Goal: Task Accomplishment & Management: Manage account settings

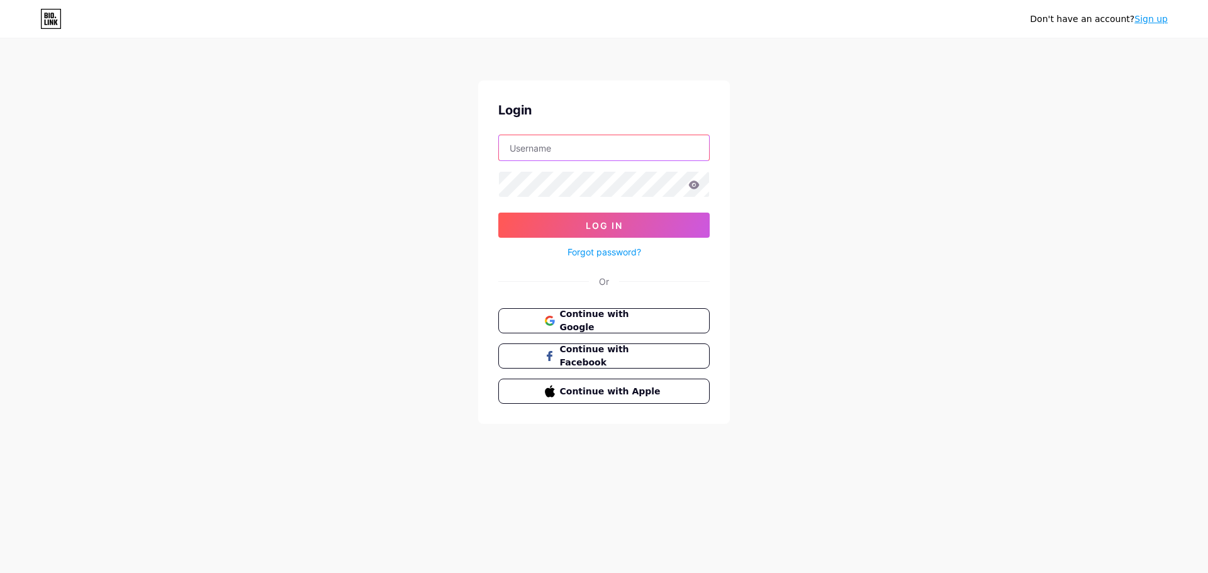
click at [562, 144] on input "text" at bounding box center [604, 147] width 210 height 25
type input "[EMAIL_ADDRESS][DOMAIN_NAME]"
click at [562, 219] on button "Log In" at bounding box center [603, 225] width 211 height 25
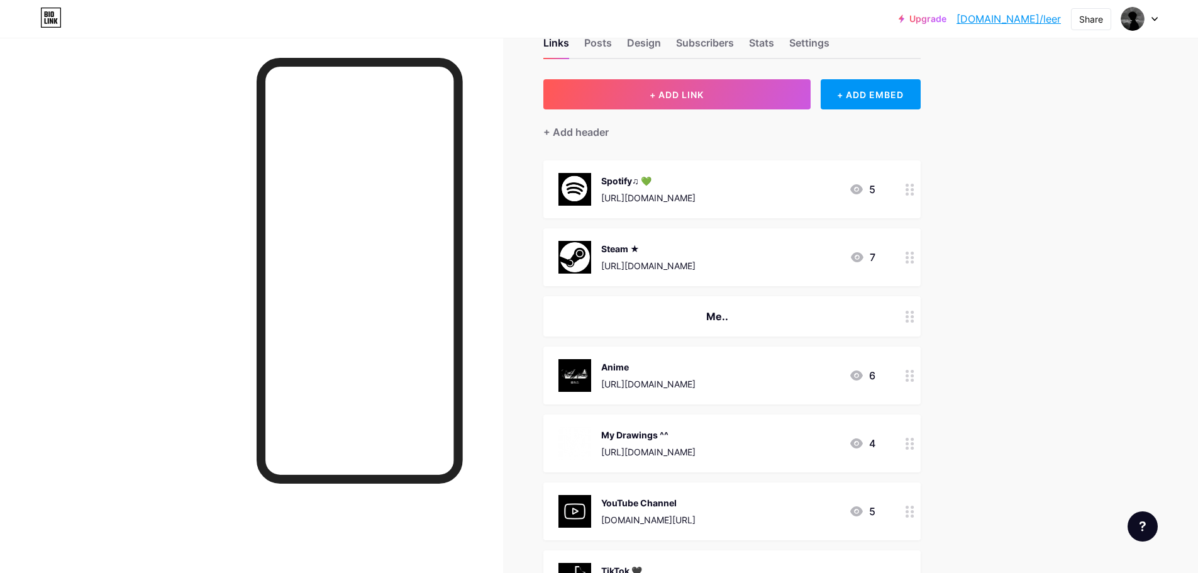
scroll to position [42, 0]
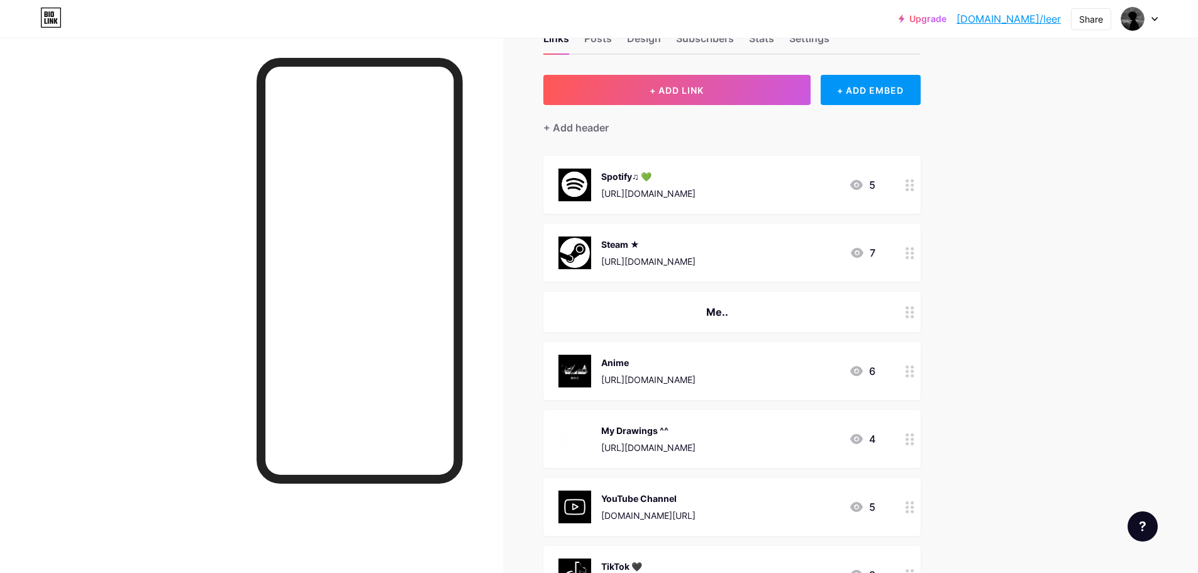
click at [869, 369] on div "6" at bounding box center [862, 371] width 26 height 15
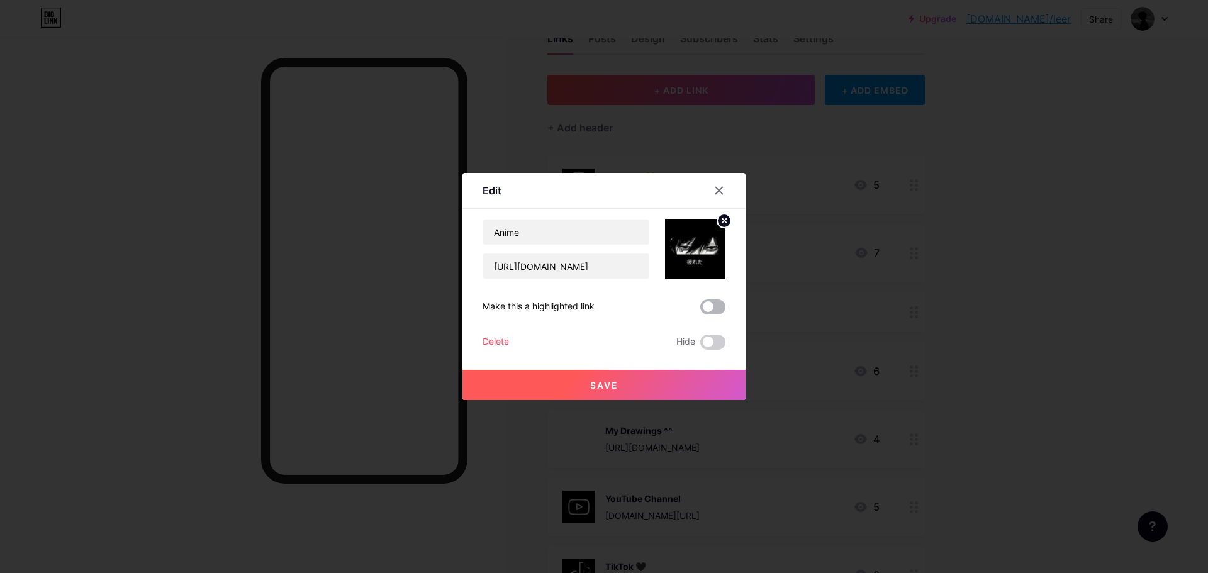
click at [704, 304] on span at bounding box center [712, 306] width 25 height 15
click at [700, 310] on input "checkbox" at bounding box center [700, 310] width 0 height 0
click at [664, 391] on button "Save" at bounding box center [603, 385] width 283 height 30
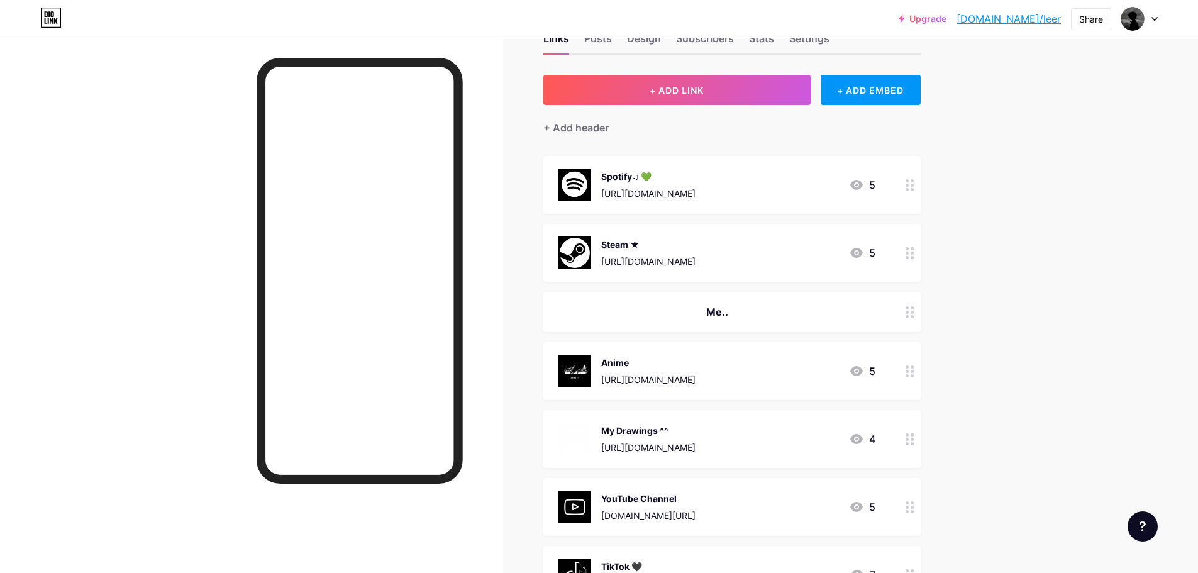
click at [854, 376] on icon at bounding box center [856, 371] width 15 height 15
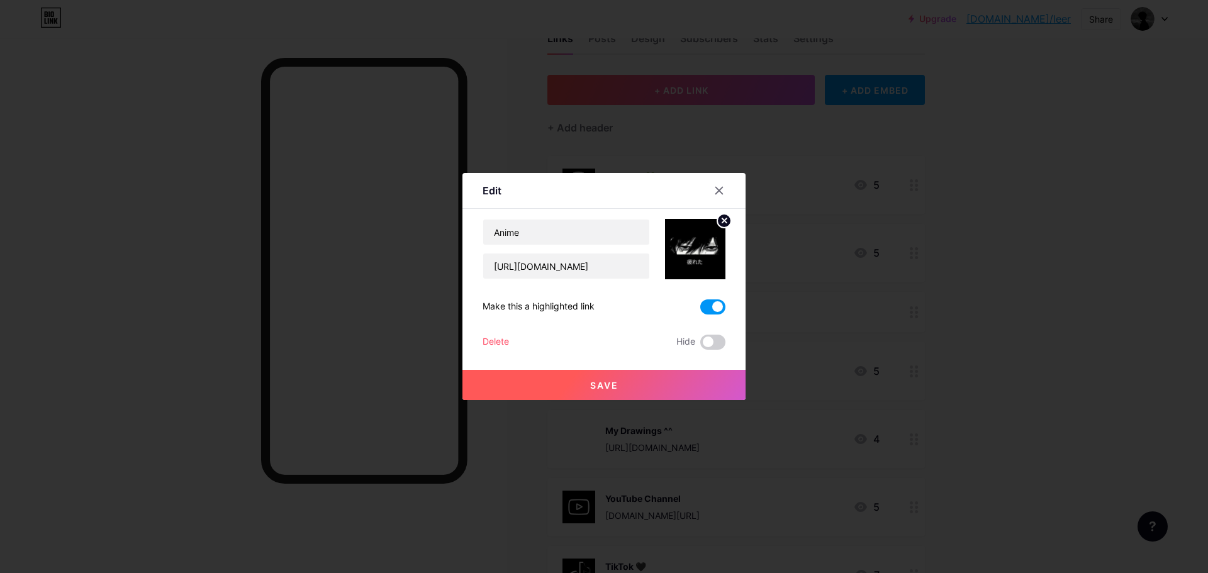
click at [708, 304] on span at bounding box center [712, 306] width 25 height 15
click at [700, 310] on input "checkbox" at bounding box center [700, 310] width 0 height 0
click at [671, 378] on button "Save" at bounding box center [603, 385] width 283 height 30
click at [991, 324] on div at bounding box center [604, 286] width 1208 height 573
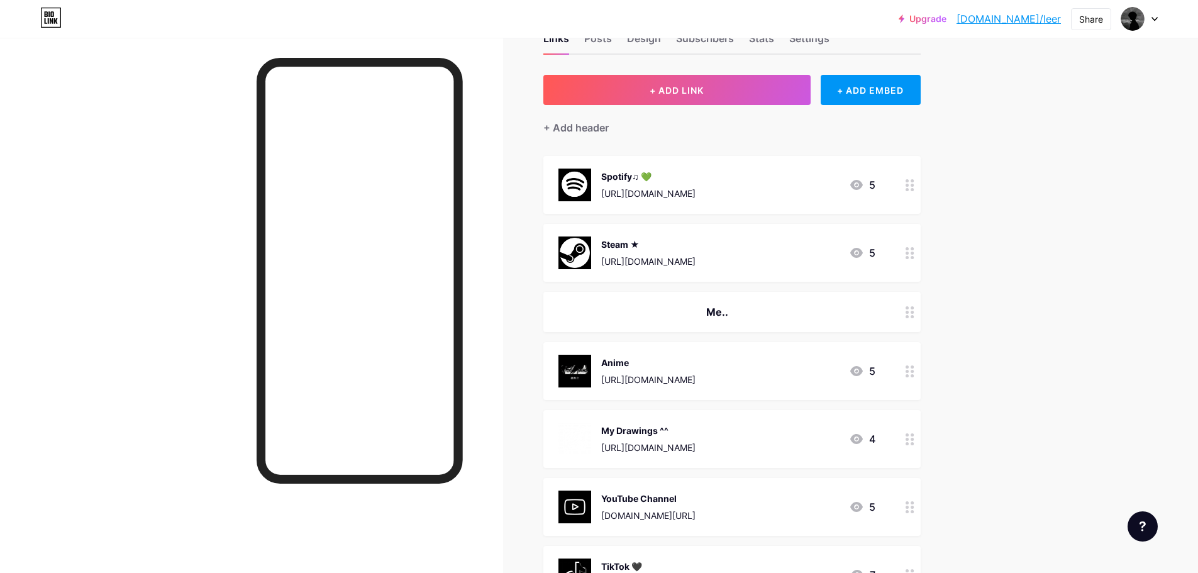
click at [909, 376] on div at bounding box center [909, 371] width 21 height 58
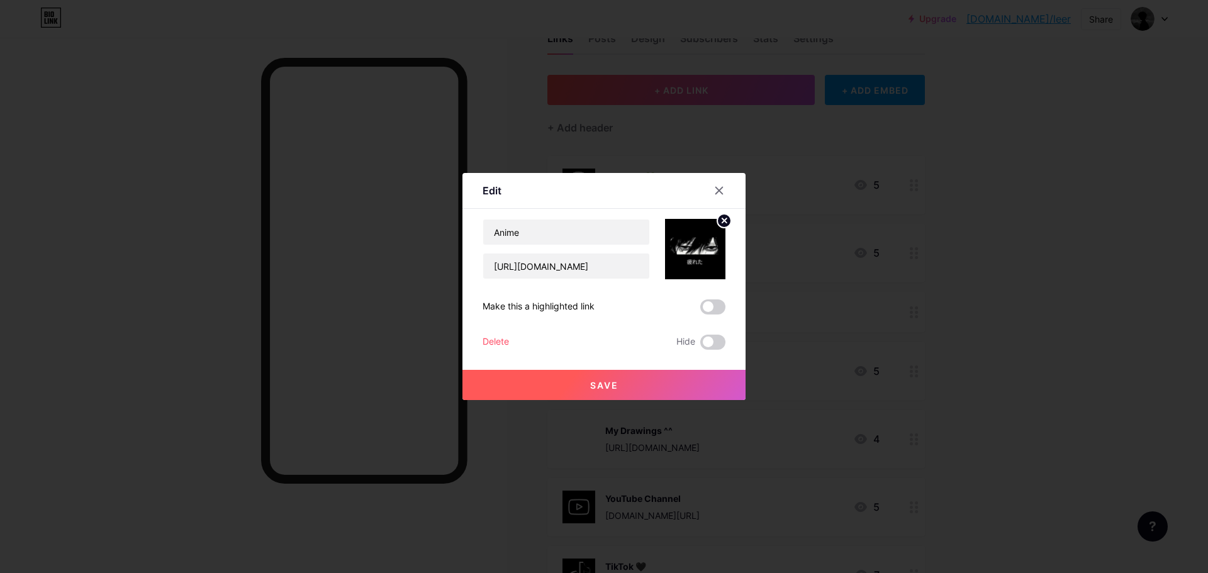
click at [918, 366] on div at bounding box center [604, 286] width 1208 height 573
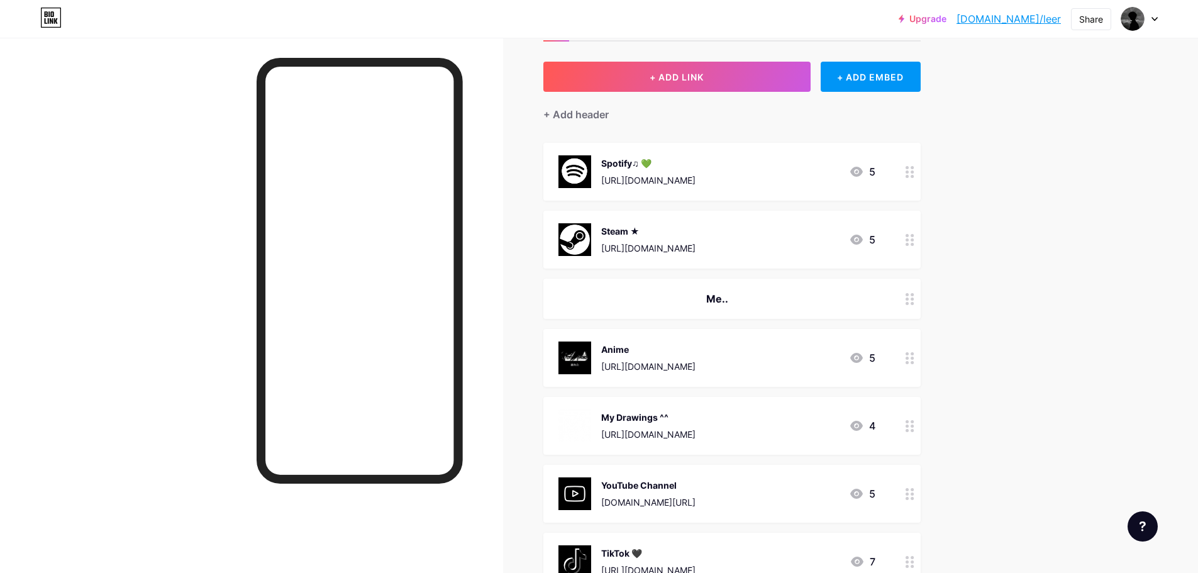
scroll to position [84, 0]
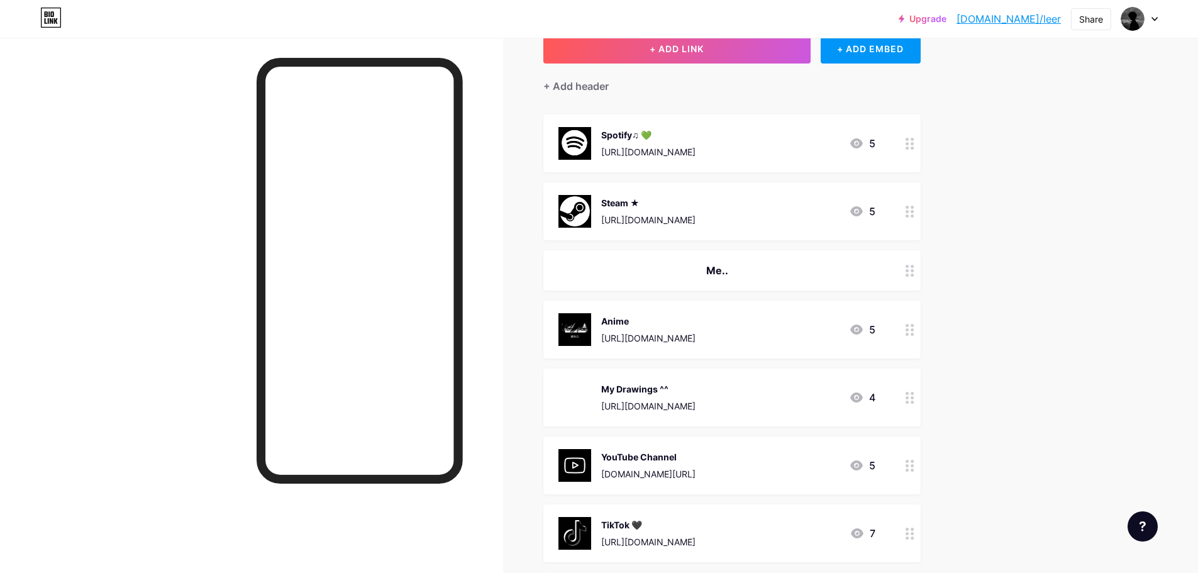
click at [915, 340] on div at bounding box center [909, 330] width 21 height 58
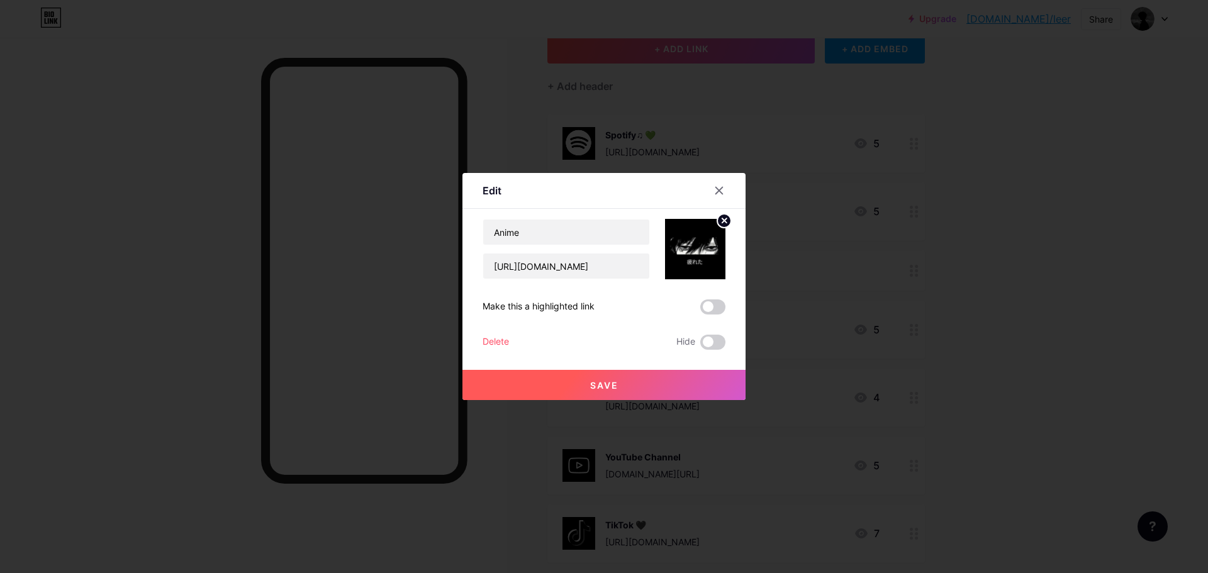
click at [917, 331] on div at bounding box center [604, 286] width 1208 height 573
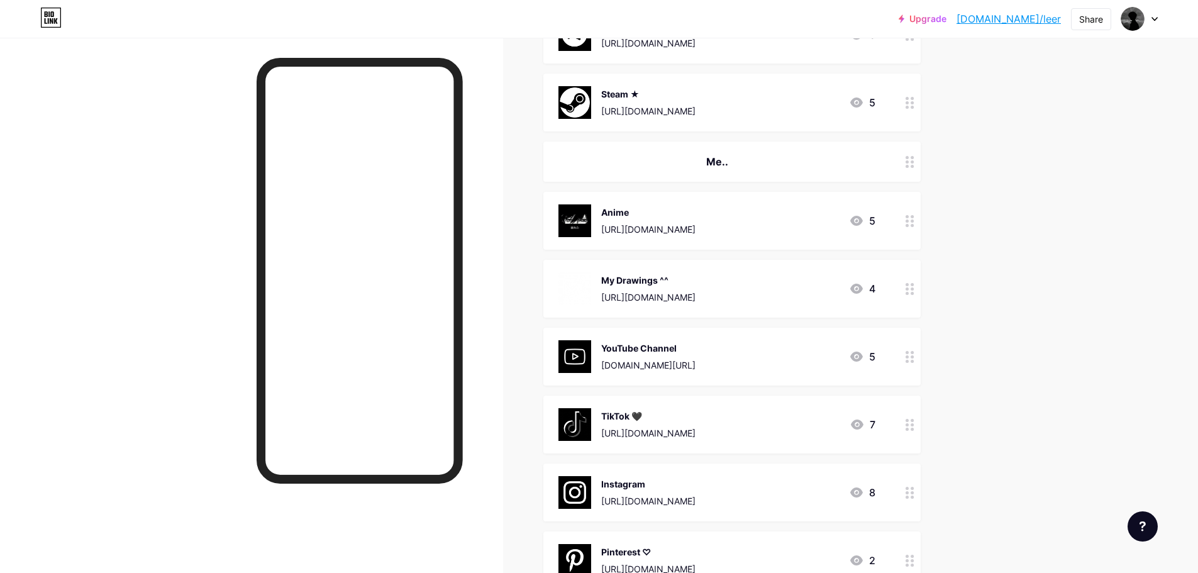
scroll to position [252, 0]
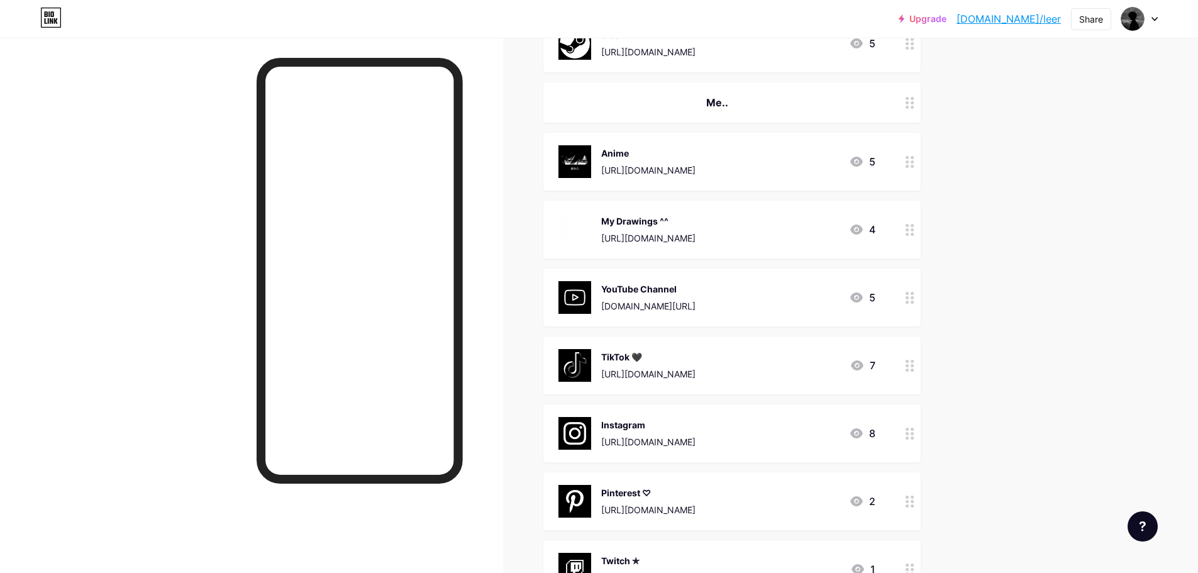
drag, startPoint x: 687, startPoint y: 160, endPoint x: 659, endPoint y: 160, distance: 28.3
click at [659, 160] on div "Anime [URL][DOMAIN_NAME]" at bounding box center [648, 161] width 94 height 33
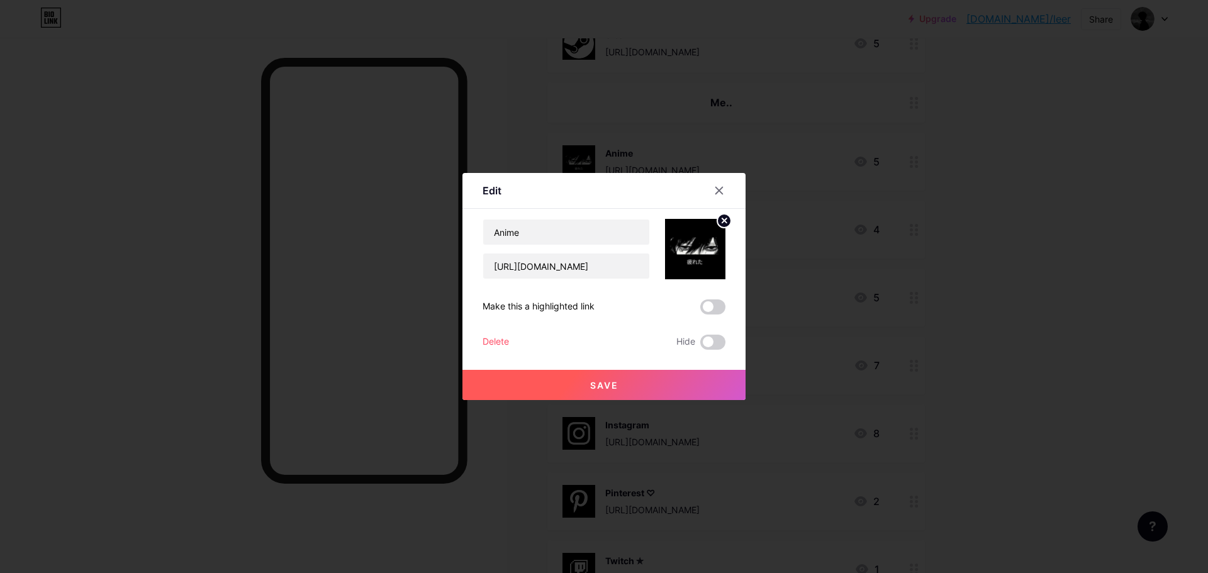
click at [818, 166] on div at bounding box center [604, 286] width 1208 height 573
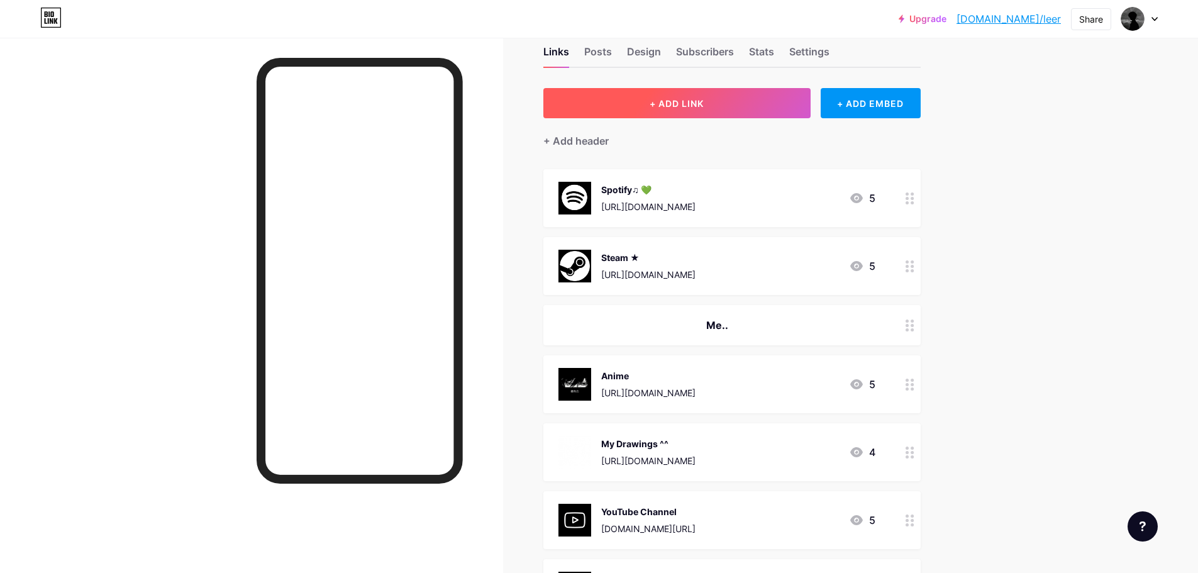
scroll to position [0, 0]
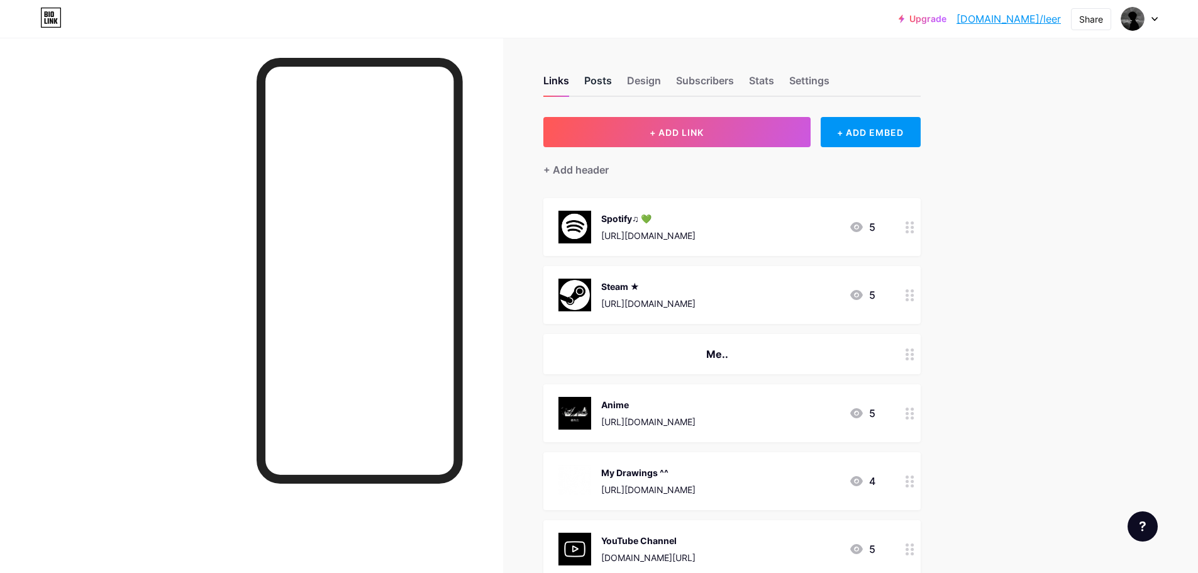
click at [609, 84] on div "Posts" at bounding box center [598, 84] width 28 height 23
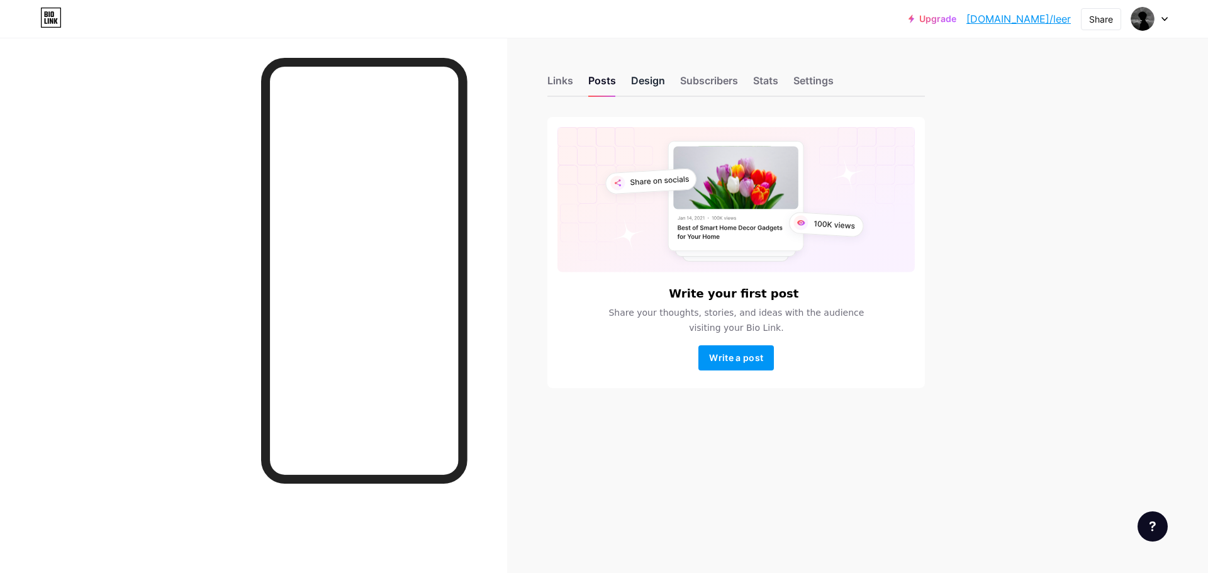
click at [642, 82] on div "Design" at bounding box center [648, 84] width 34 height 23
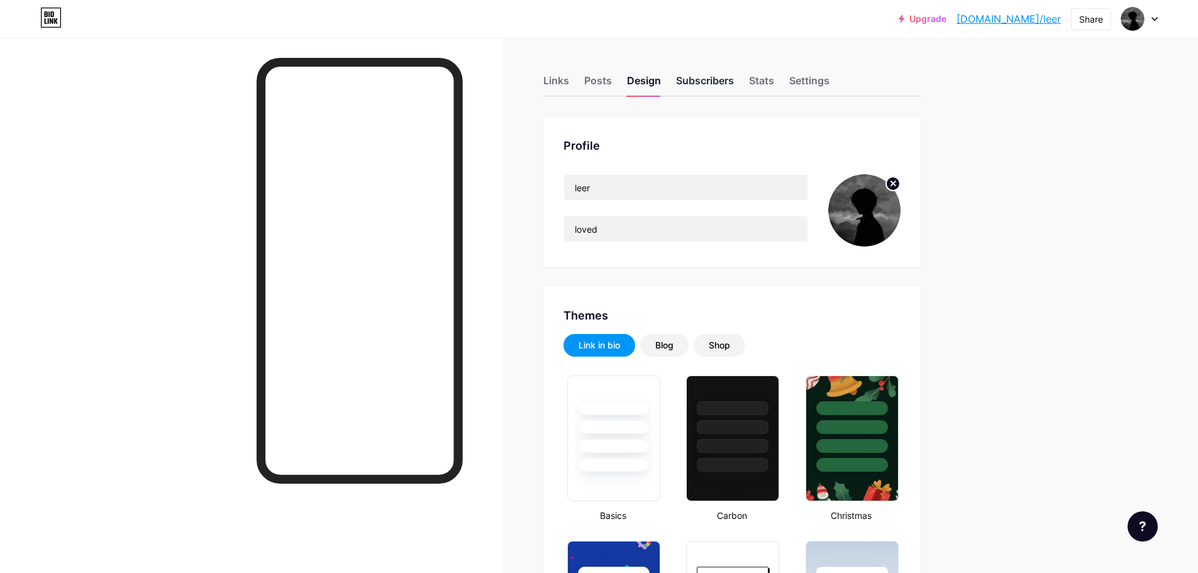
type input "#000000"
type input "#ffffff"
click at [686, 84] on div "Subscribers" at bounding box center [705, 84] width 58 height 23
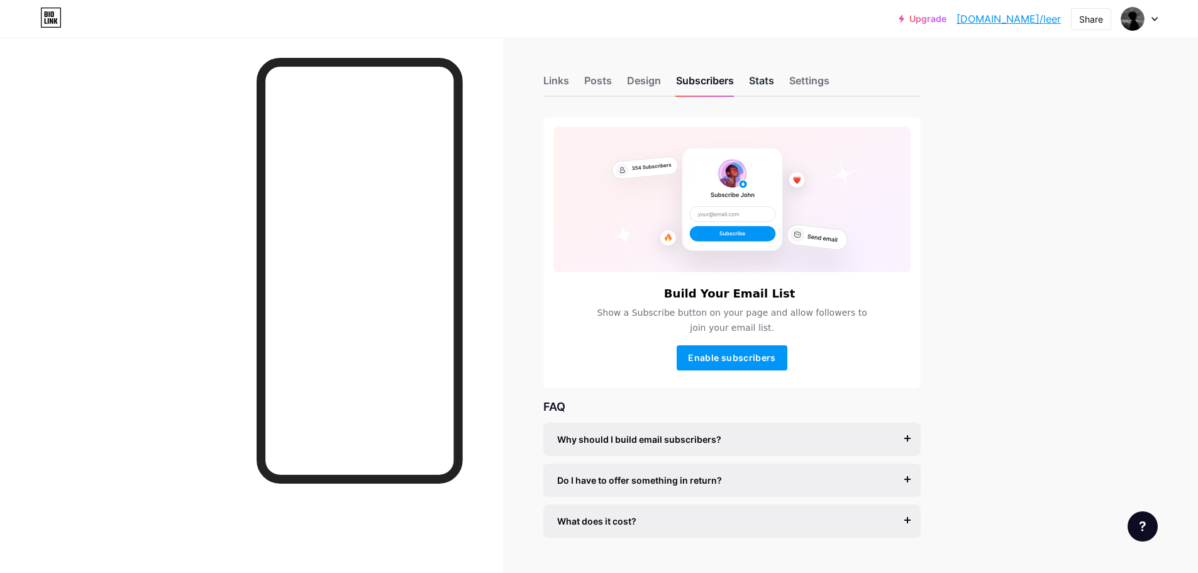
click at [774, 81] on div "Stats" at bounding box center [761, 84] width 25 height 23
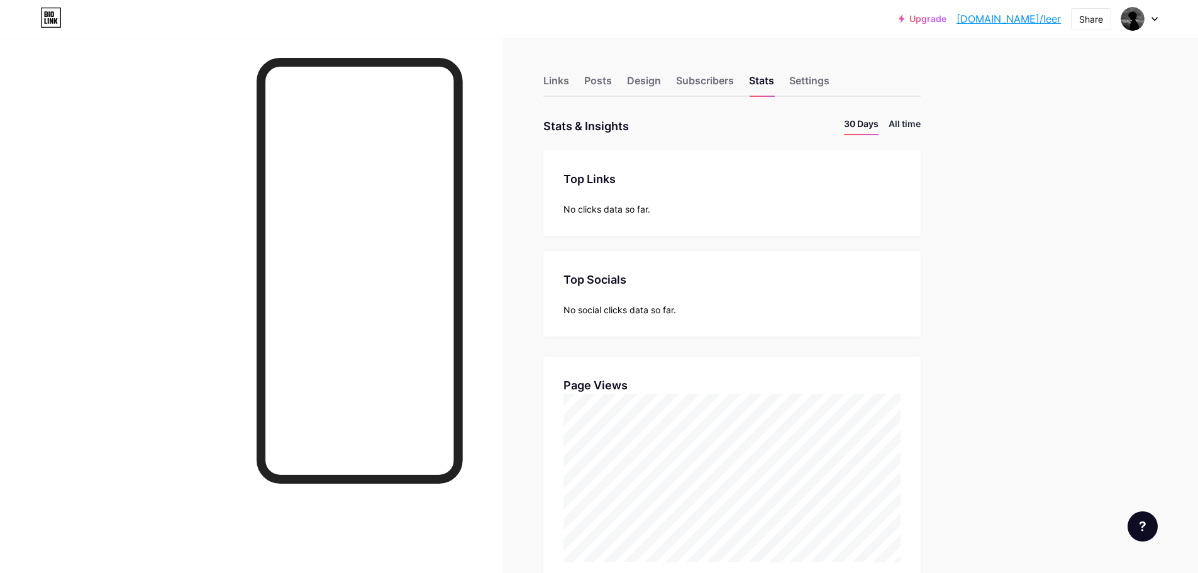
click at [908, 128] on li "All time" at bounding box center [905, 126] width 32 height 18
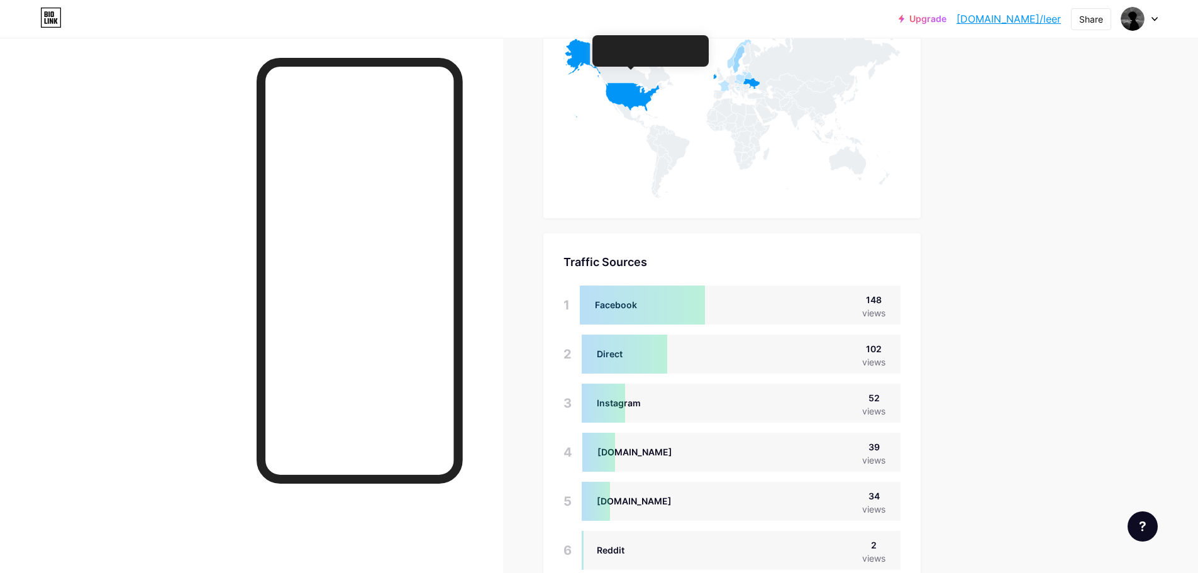
scroll to position [671, 0]
click at [986, 322] on div "Upgrade [DOMAIN_NAME]/leer [DOMAIN_NAME]/leer Share Switch accounts leer [DOMAI…" at bounding box center [599, 39] width 1198 height 1420
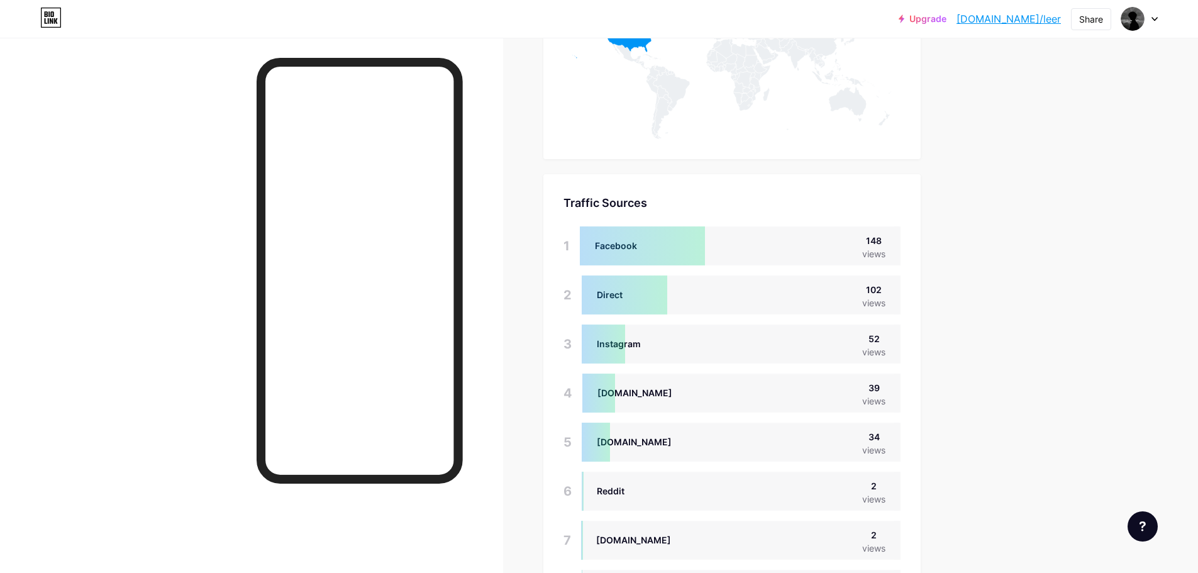
scroll to position [755, 0]
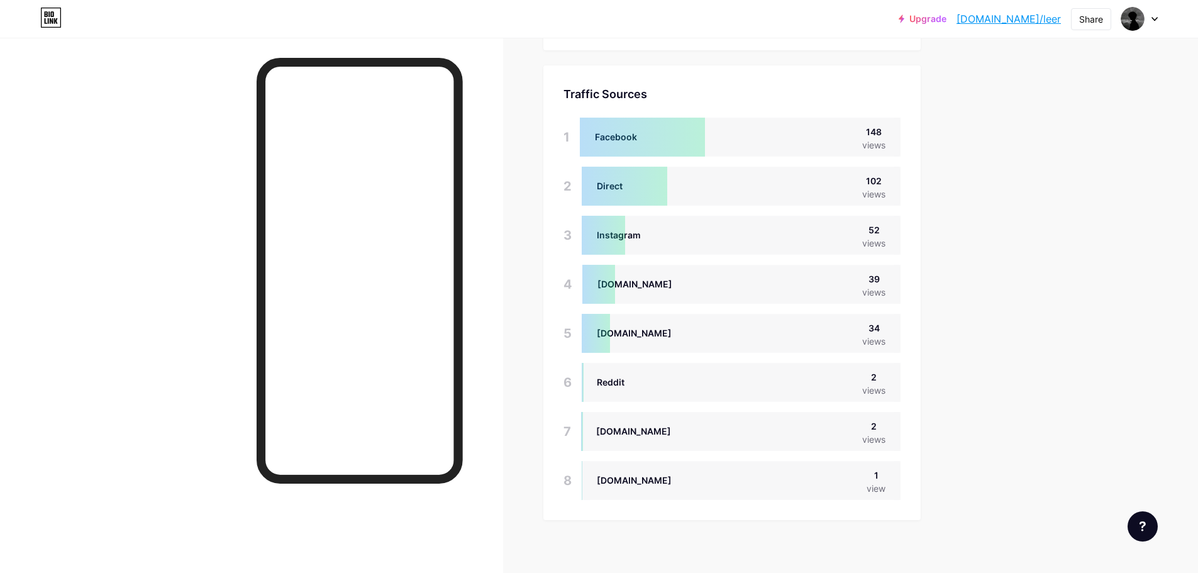
scroll to position [838, 0]
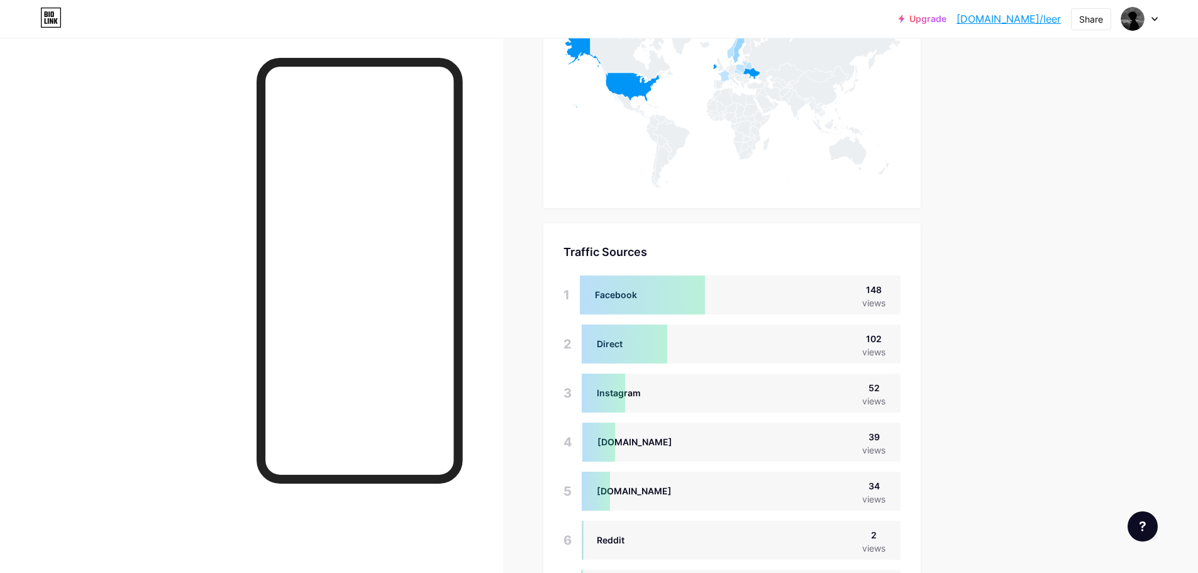
click at [956, 381] on div "Links Posts Design Subscribers Stats Settings Stats & Insights Page Stats 30 Da…" at bounding box center [487, 49] width 974 height 1383
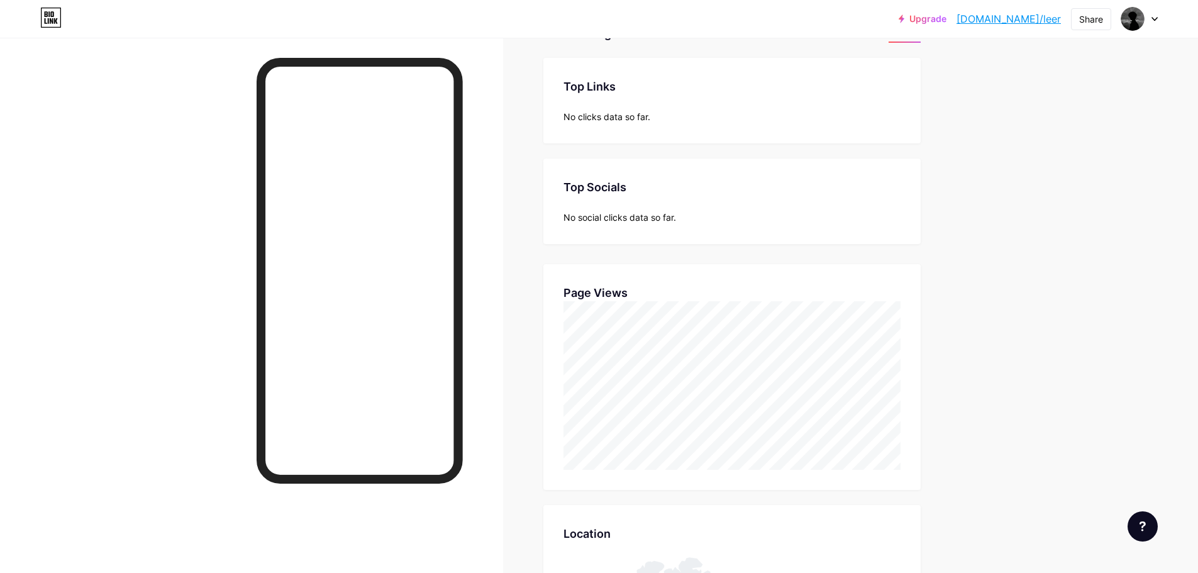
scroll to position [0, 0]
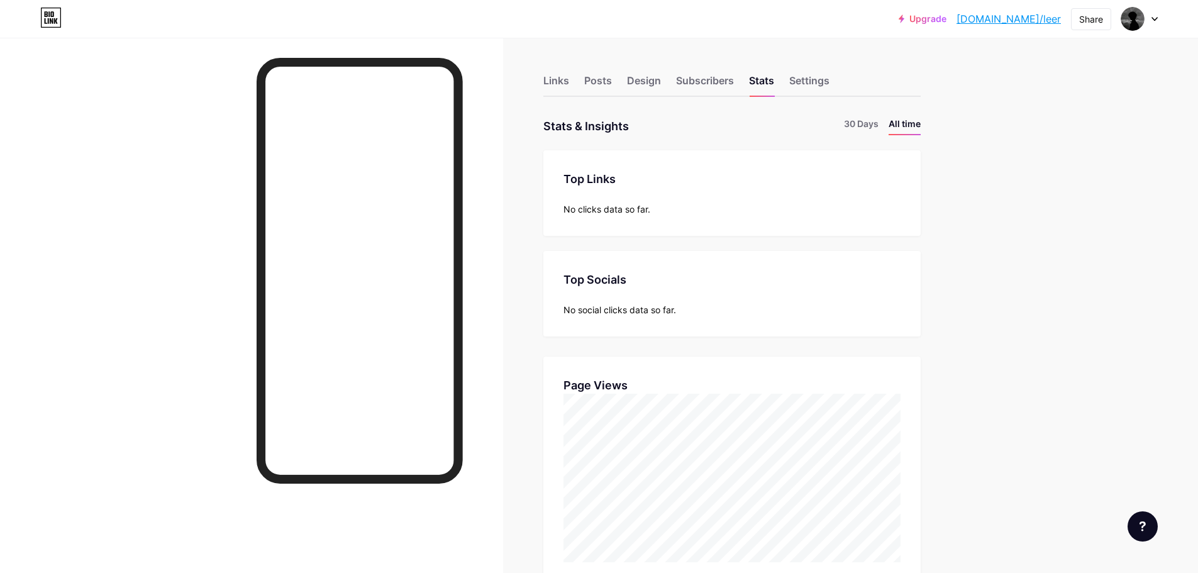
drag, startPoint x: 575, startPoint y: 86, endPoint x: 569, endPoint y: 85, distance: 6.3
click at [574, 86] on div "Links Posts Design Subscribers Stats Settings" at bounding box center [731, 75] width 377 height 44
click at [559, 82] on div "Links" at bounding box center [556, 84] width 26 height 23
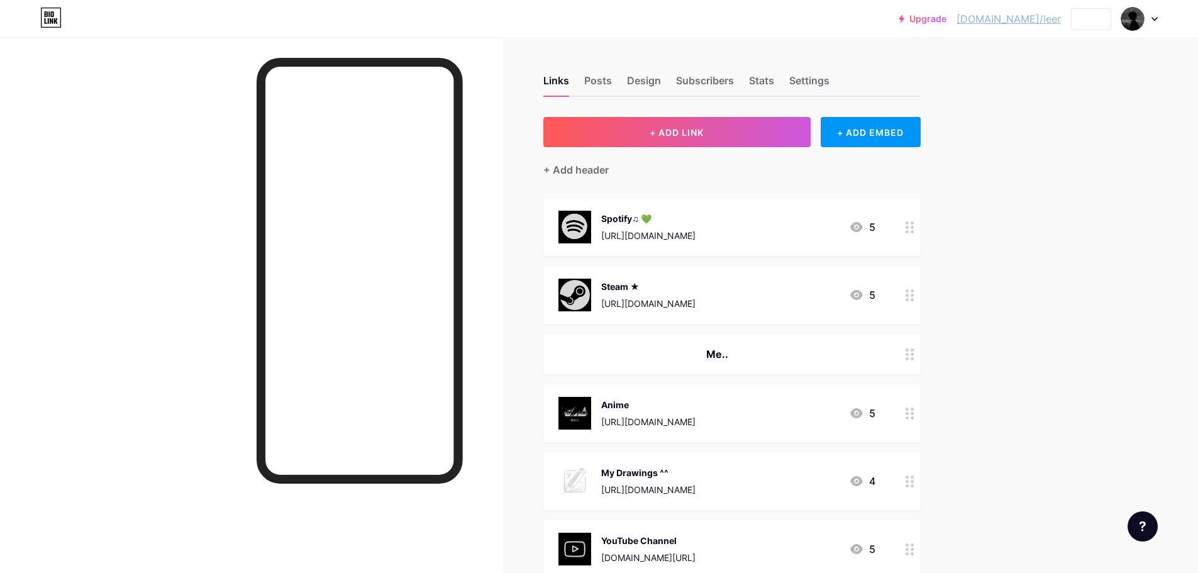
click at [1061, 222] on div "Upgrade [DOMAIN_NAME]/leer [DOMAIN_NAME]/leer Share Switch accounts leer [DOMAI…" at bounding box center [599, 555] width 1198 height 1110
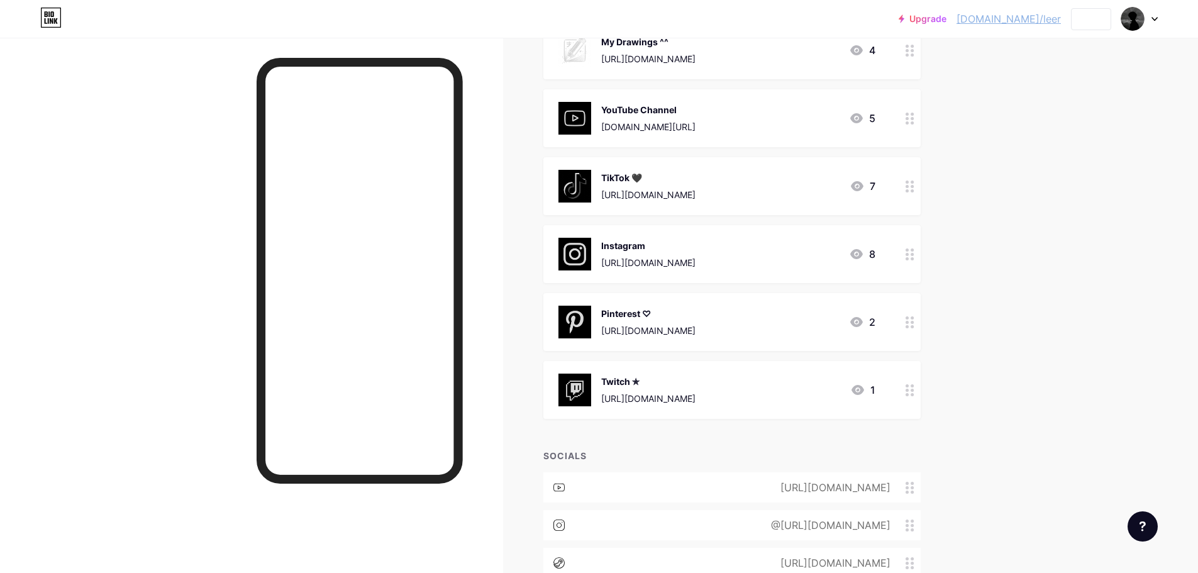
scroll to position [410, 0]
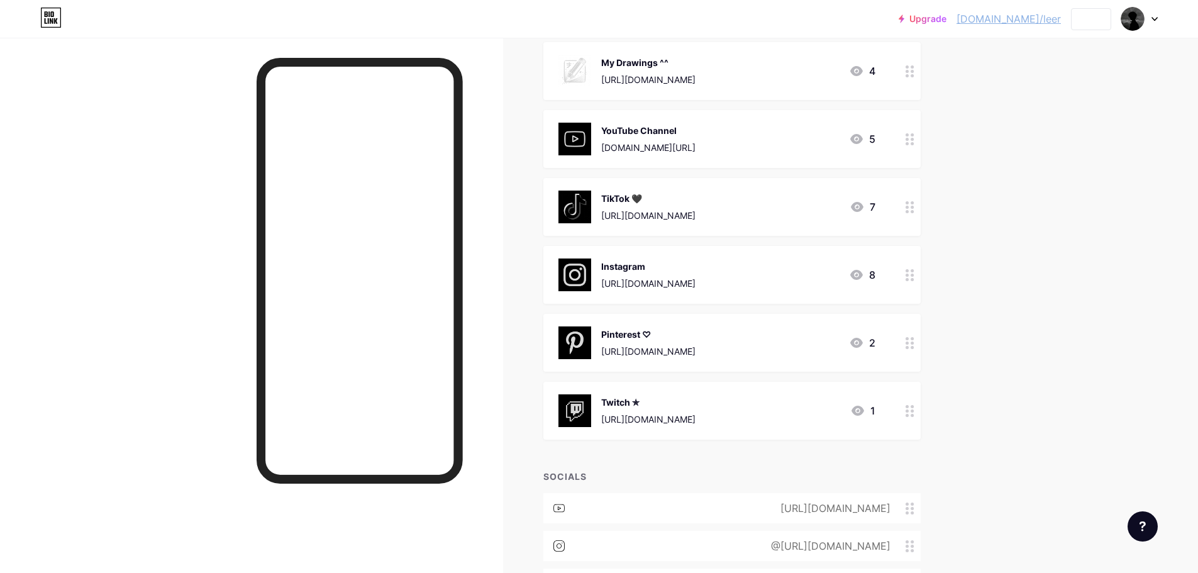
click at [587, 413] on img at bounding box center [575, 410] width 33 height 33
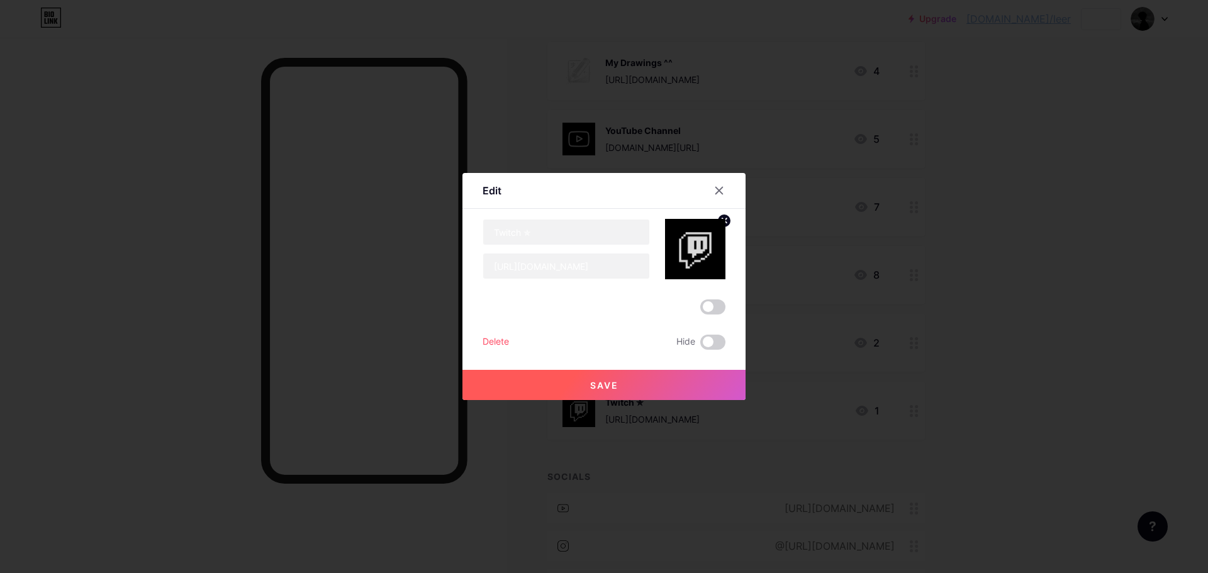
click at [587, 422] on div at bounding box center [604, 286] width 1208 height 573
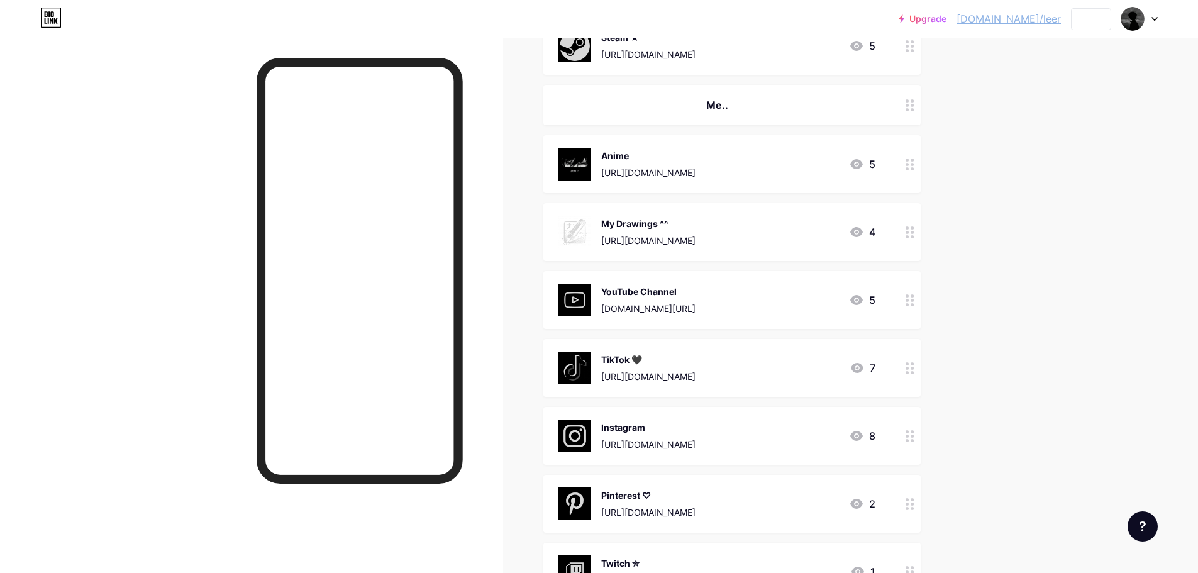
scroll to position [242, 0]
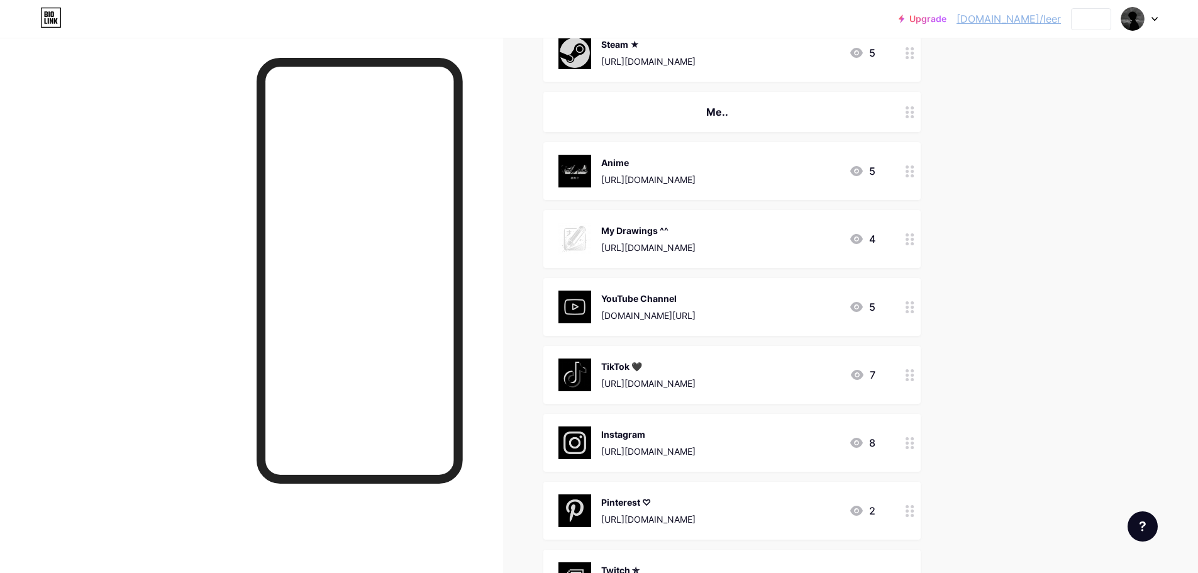
click at [655, 238] on div "My Drawings ^^ [URL][DOMAIN_NAME]" at bounding box center [648, 239] width 94 height 33
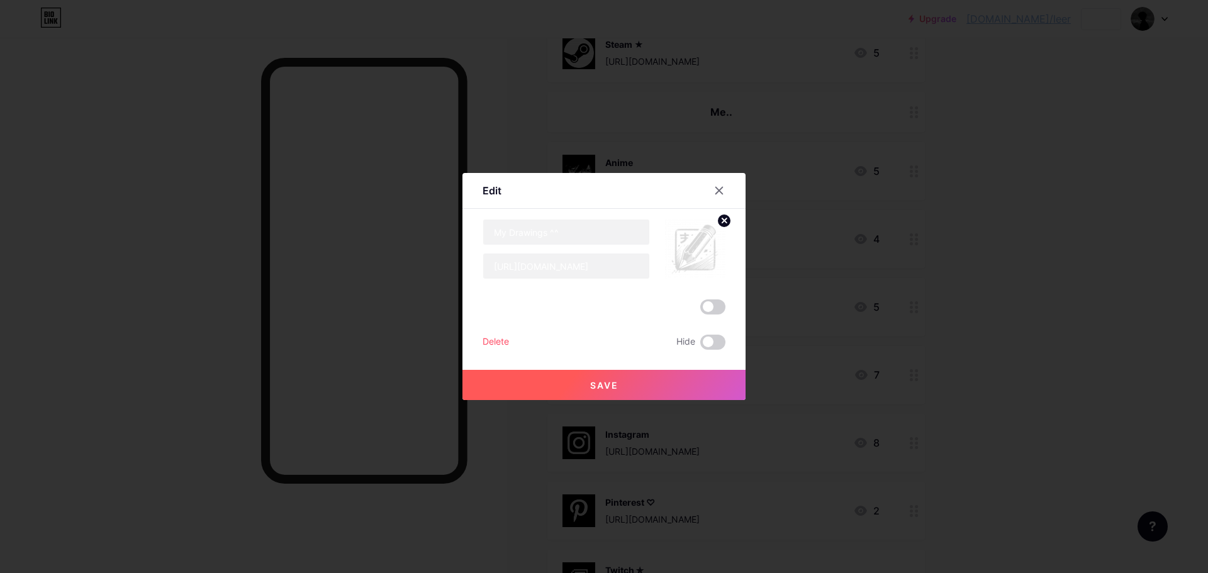
click at [610, 91] on div at bounding box center [604, 286] width 1208 height 573
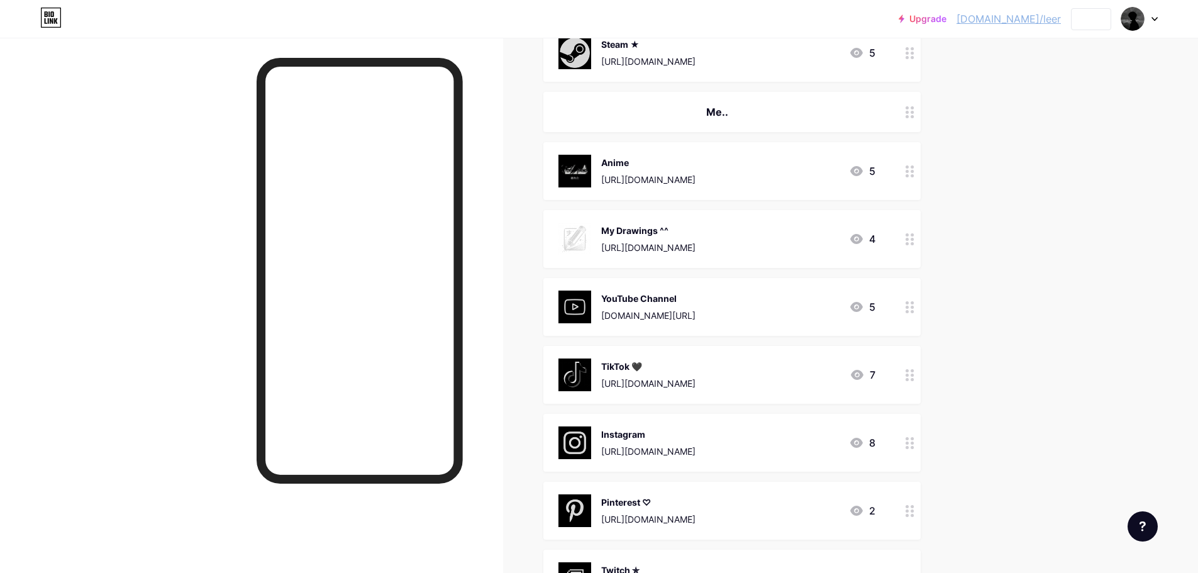
click at [680, 368] on div "TikTok 🖤" at bounding box center [648, 366] width 94 height 13
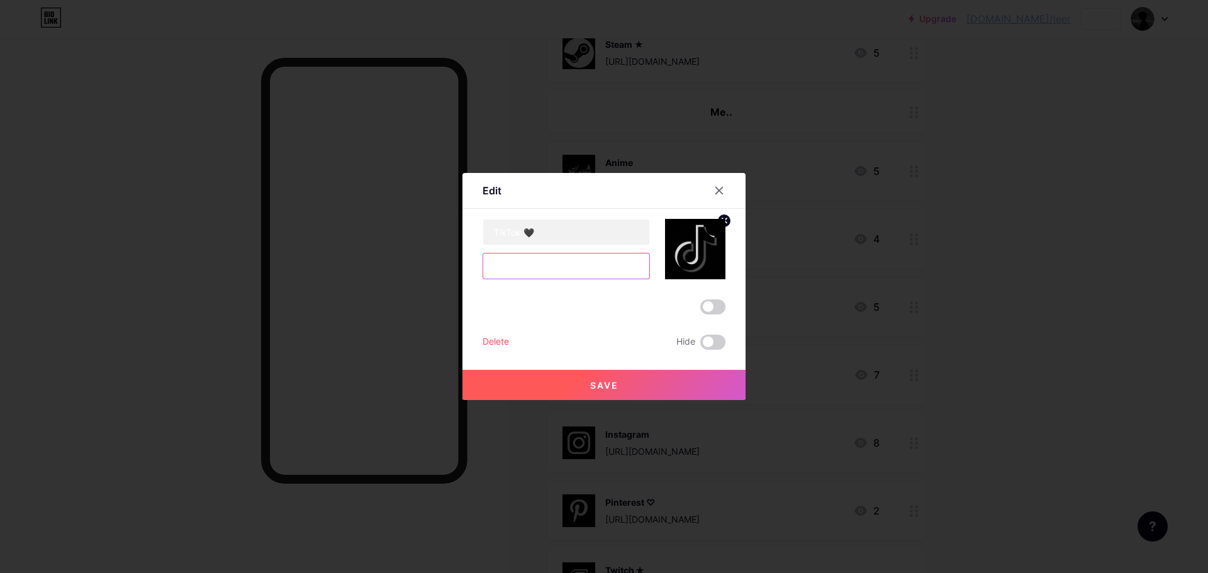
click at [640, 269] on input "[URL][DOMAIN_NAME]" at bounding box center [566, 265] width 166 height 25
click at [604, 267] on input "[URL][DOMAIN_NAME]" at bounding box center [566, 265] width 166 height 25
type input "[URL][DOMAIN_NAME]"
click at [606, 381] on span "Save" at bounding box center [604, 385] width 28 height 11
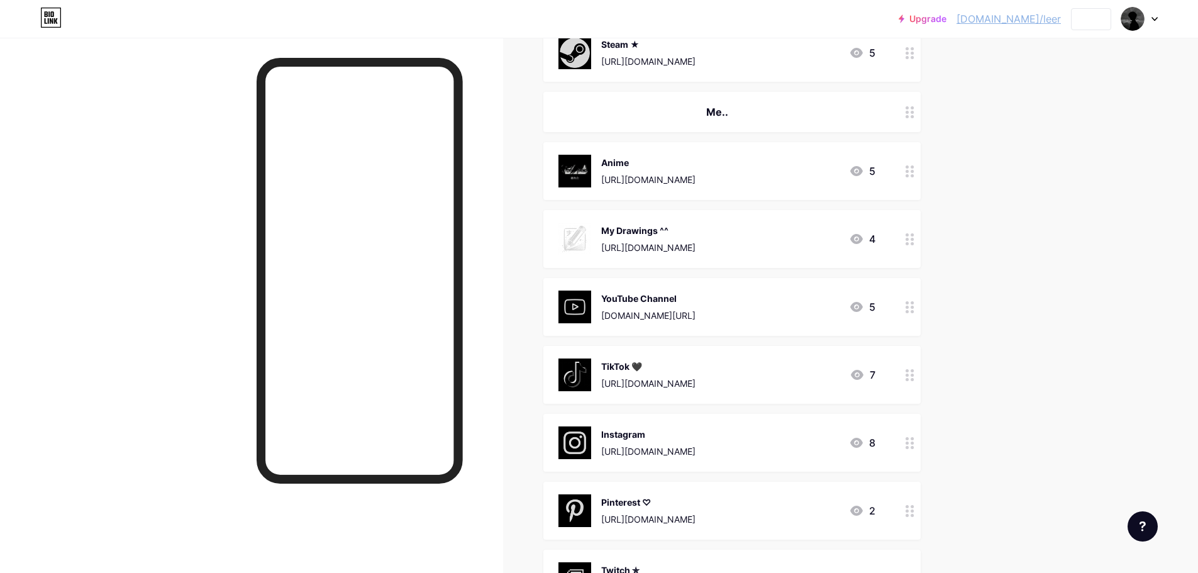
click at [1059, 292] on div "Upgrade [DOMAIN_NAME]/leer [DOMAIN_NAME]/leer Share Switch accounts leer [DOMAI…" at bounding box center [599, 313] width 1198 height 1110
